Goal: Find specific page/section: Find specific page/section

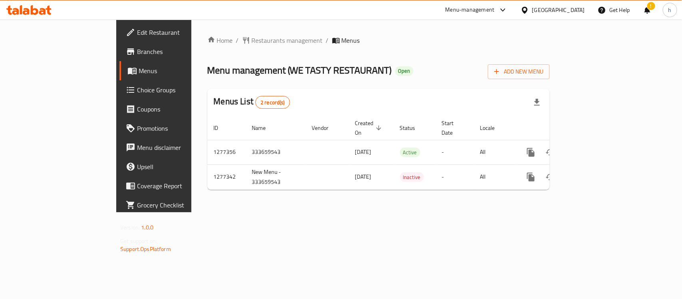
click at [561, 8] on div "United Arab Emirates" at bounding box center [558, 10] width 53 height 9
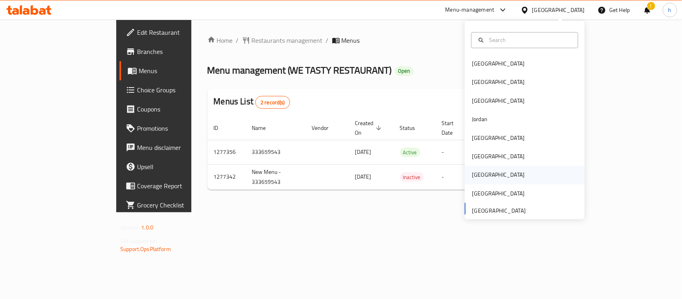
click at [486, 177] on div "[GEOGRAPHIC_DATA]" at bounding box center [524, 175] width 120 height 18
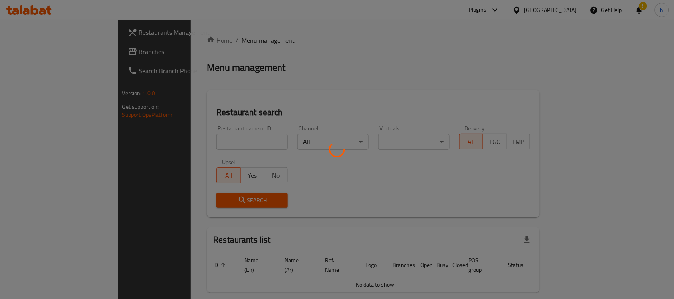
click at [34, 49] on div at bounding box center [337, 149] width 674 height 299
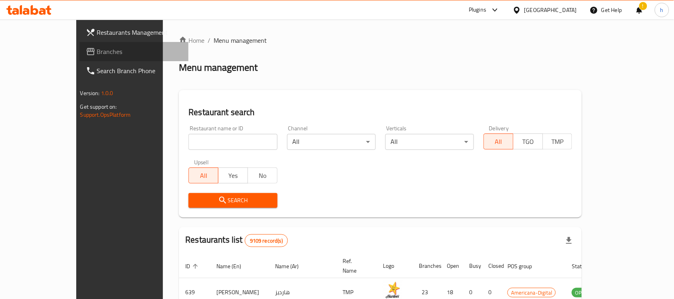
click at [97, 49] on span "Branches" at bounding box center [139, 52] width 85 height 10
